Goal: Book appointment/travel/reservation

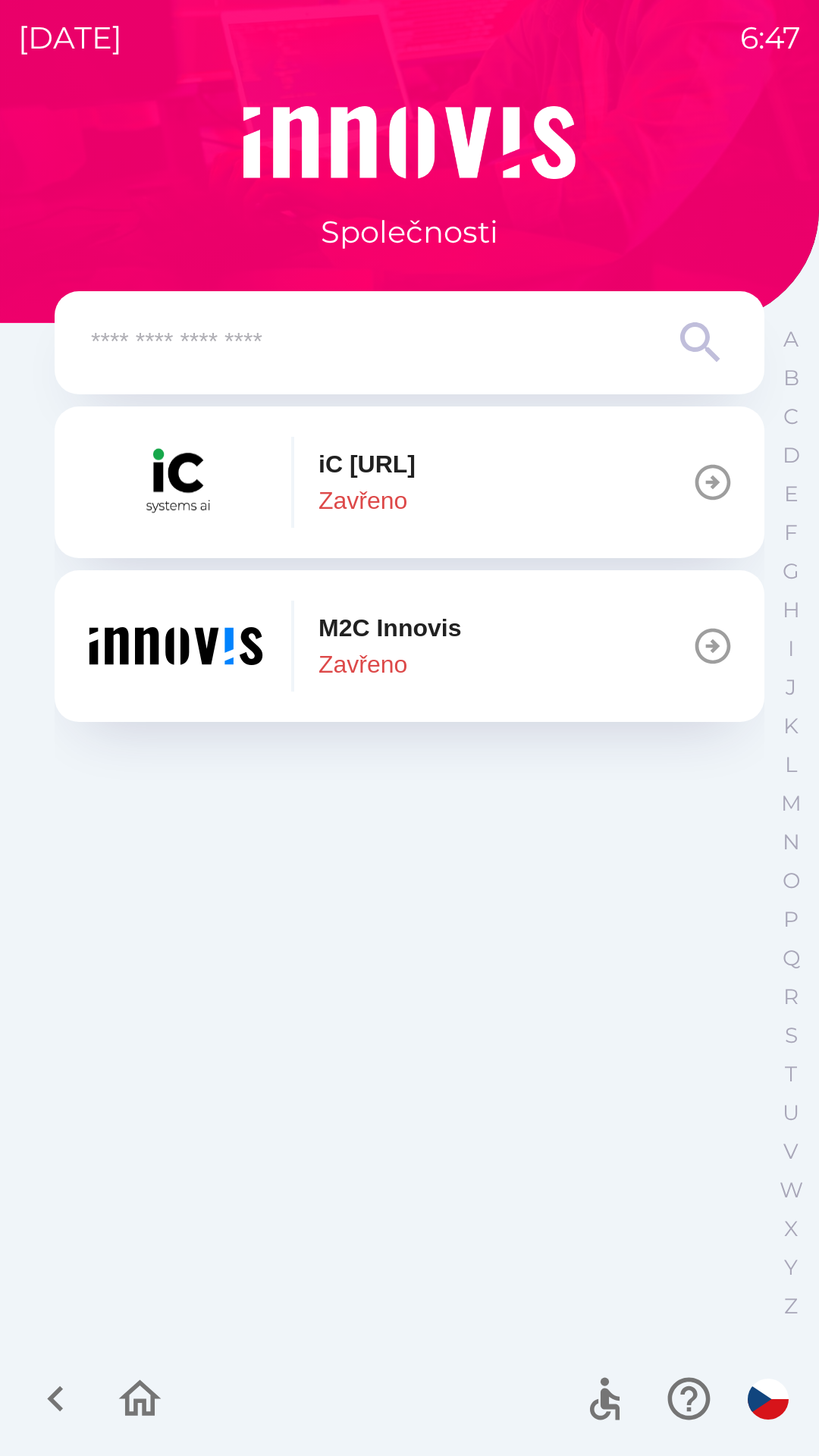
click at [534, 652] on button "M2C [PERSON_NAME]" at bounding box center [409, 646] width 710 height 152
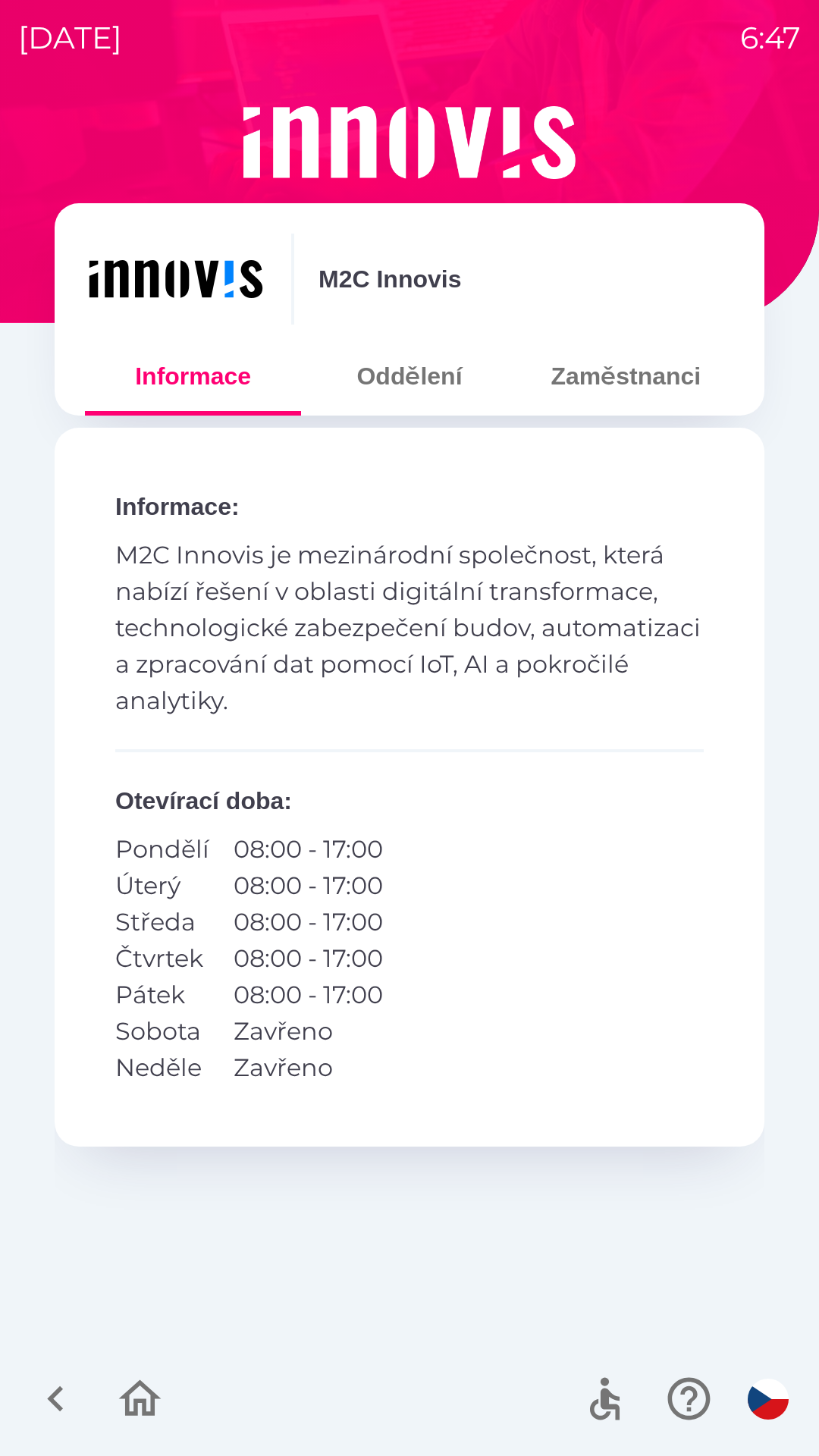
click at [648, 367] on button "Zaměstnanci" at bounding box center [625, 376] width 216 height 55
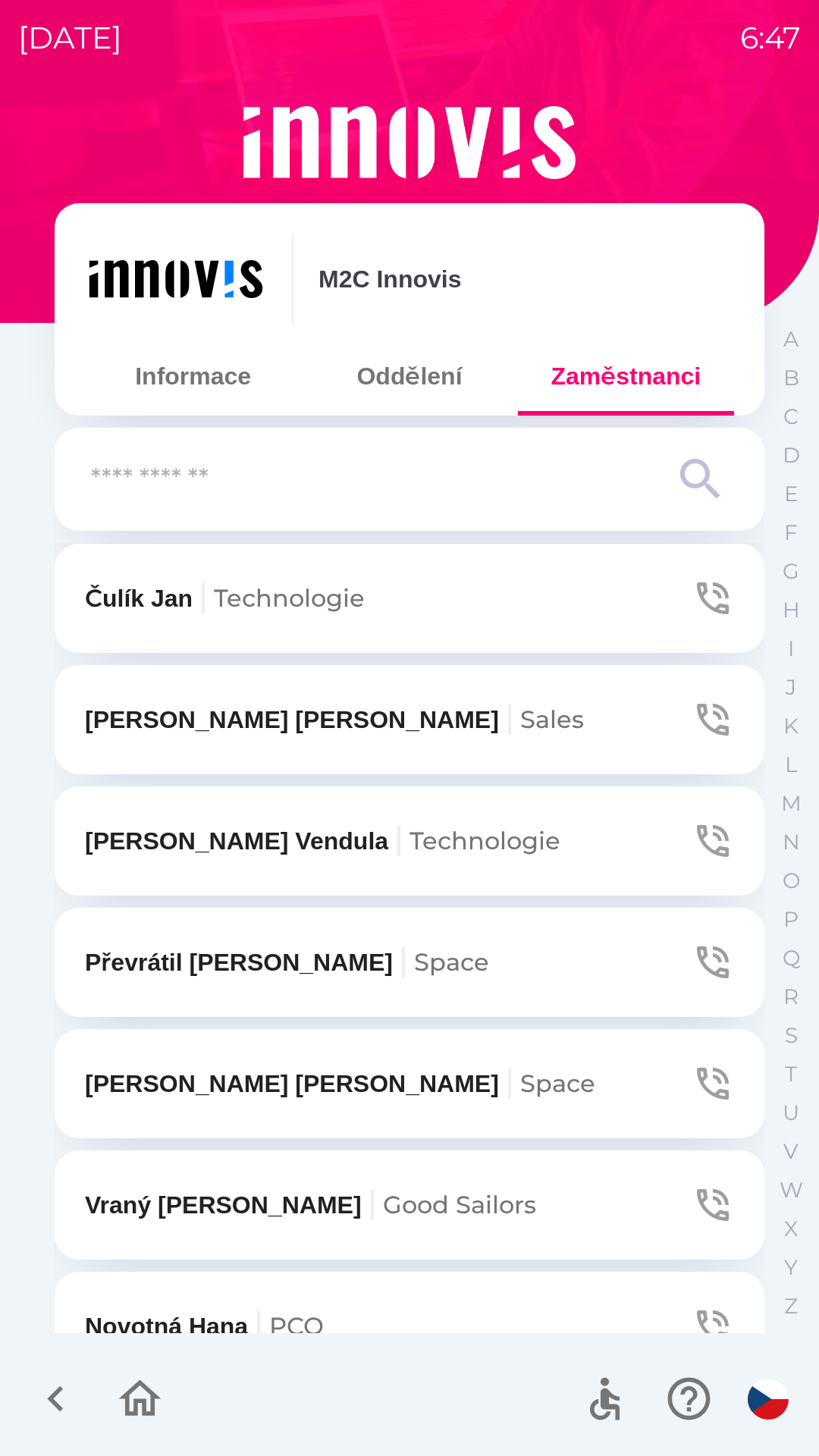
scroll to position [1335, 0]
click at [705, 1071] on icon "button" at bounding box center [712, 1083] width 43 height 43
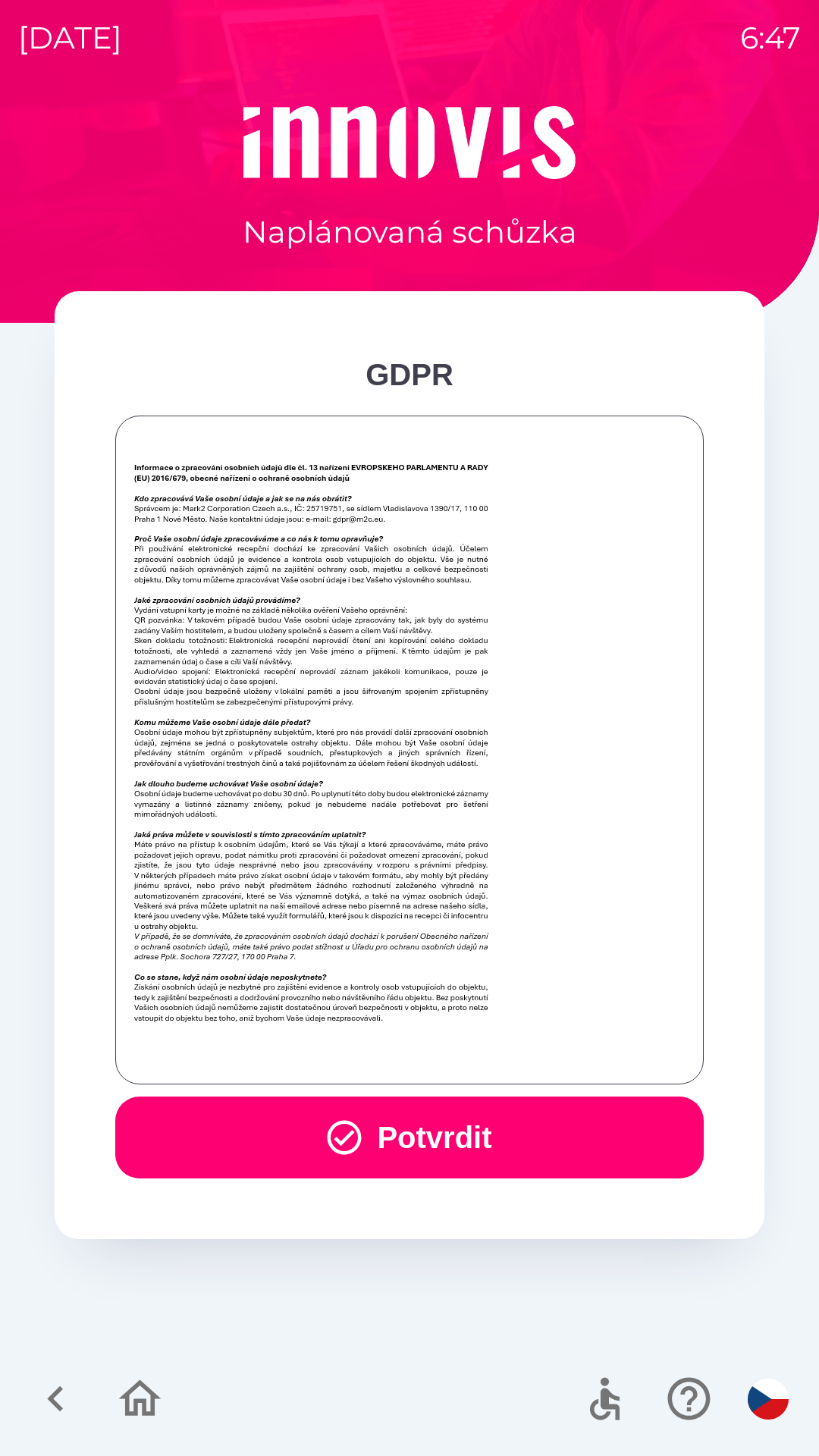
click at [444, 1132] on button "Potvrdit" at bounding box center [409, 1137] width 588 height 82
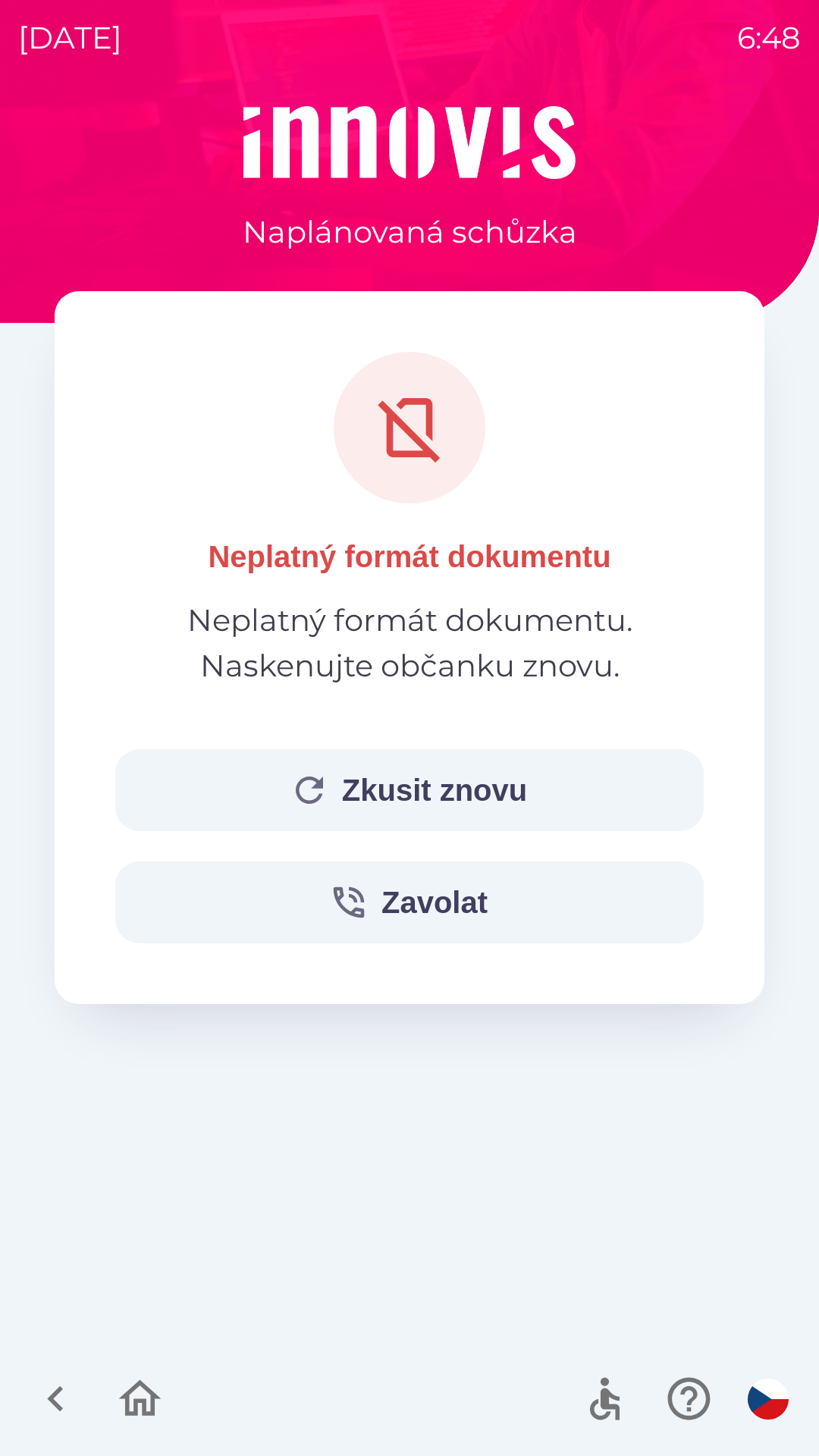
click at [489, 788] on button "Zkusit znovu" at bounding box center [409, 790] width 588 height 82
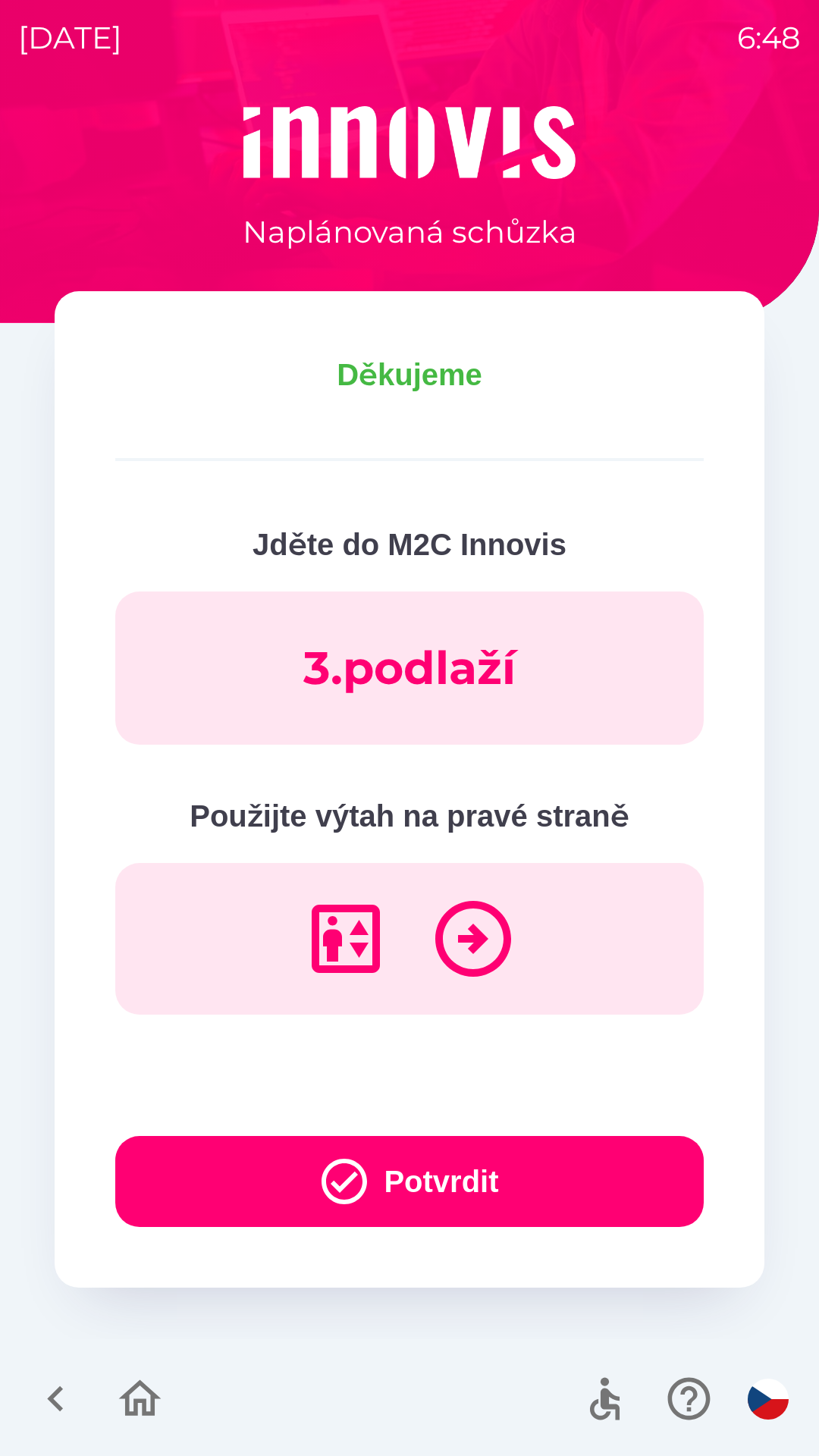
click at [565, 1192] on button "Potvrdit" at bounding box center [409, 1182] width 588 height 91
